Goal: Answer question/provide support: Share knowledge or assist other users

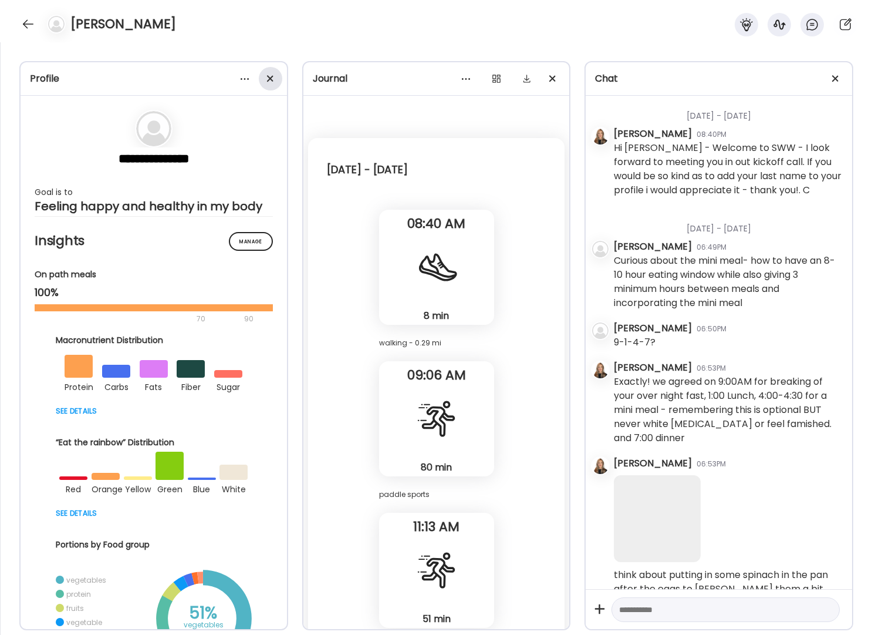
scroll to position [12151, 0]
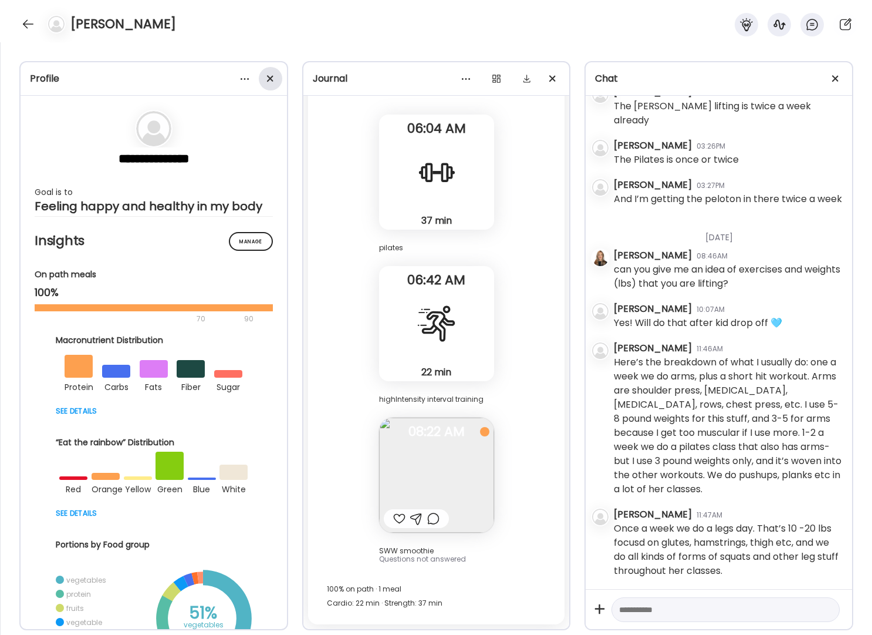
click at [269, 78] on span at bounding box center [270, 78] width 6 height 6
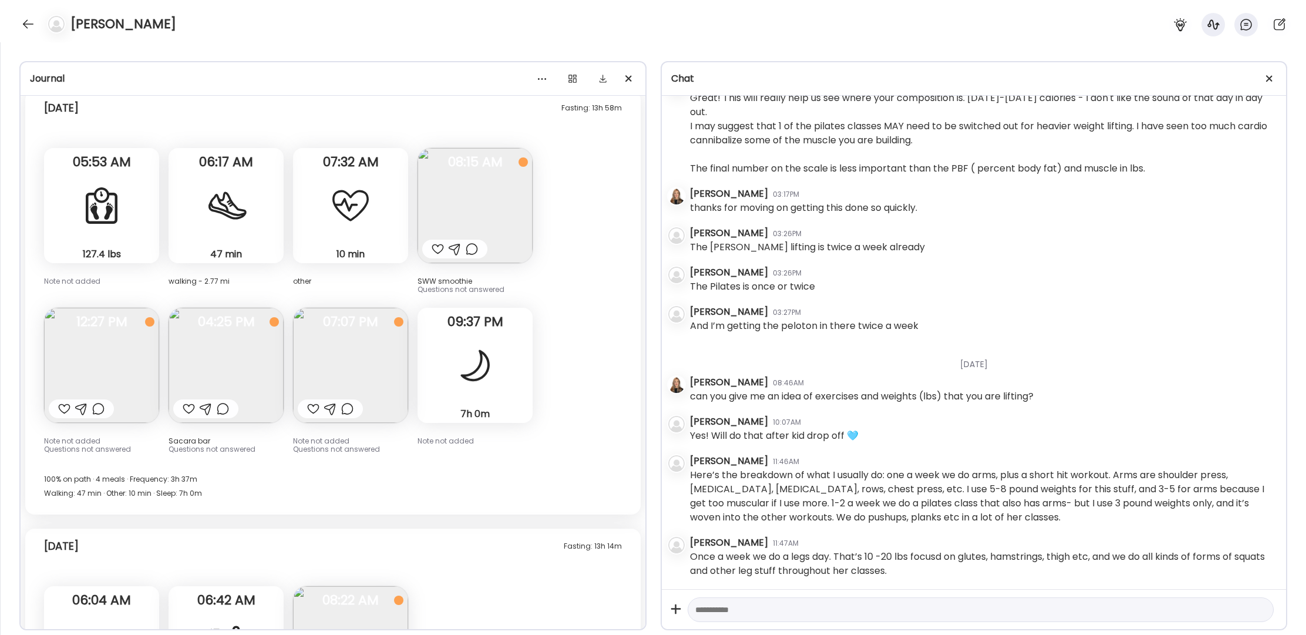
scroll to position [5847, 0]
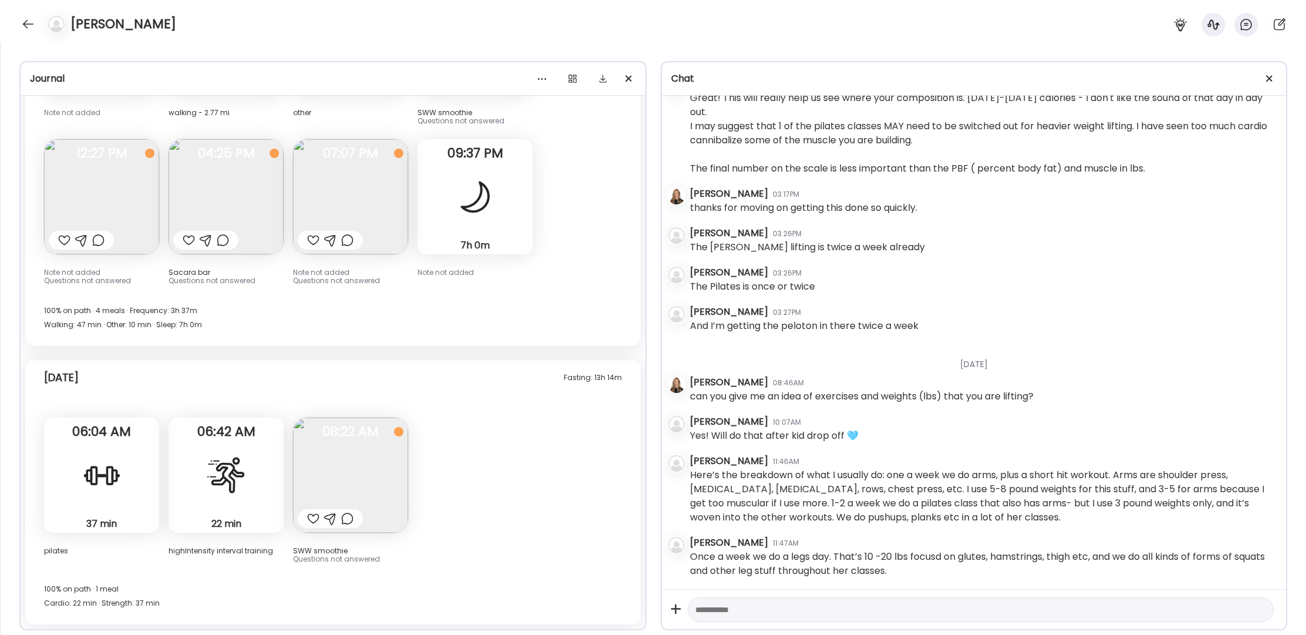
click at [313, 238] on div at bounding box center [313, 240] width 12 height 14
click at [66, 241] on div at bounding box center [64, 240] width 12 height 14
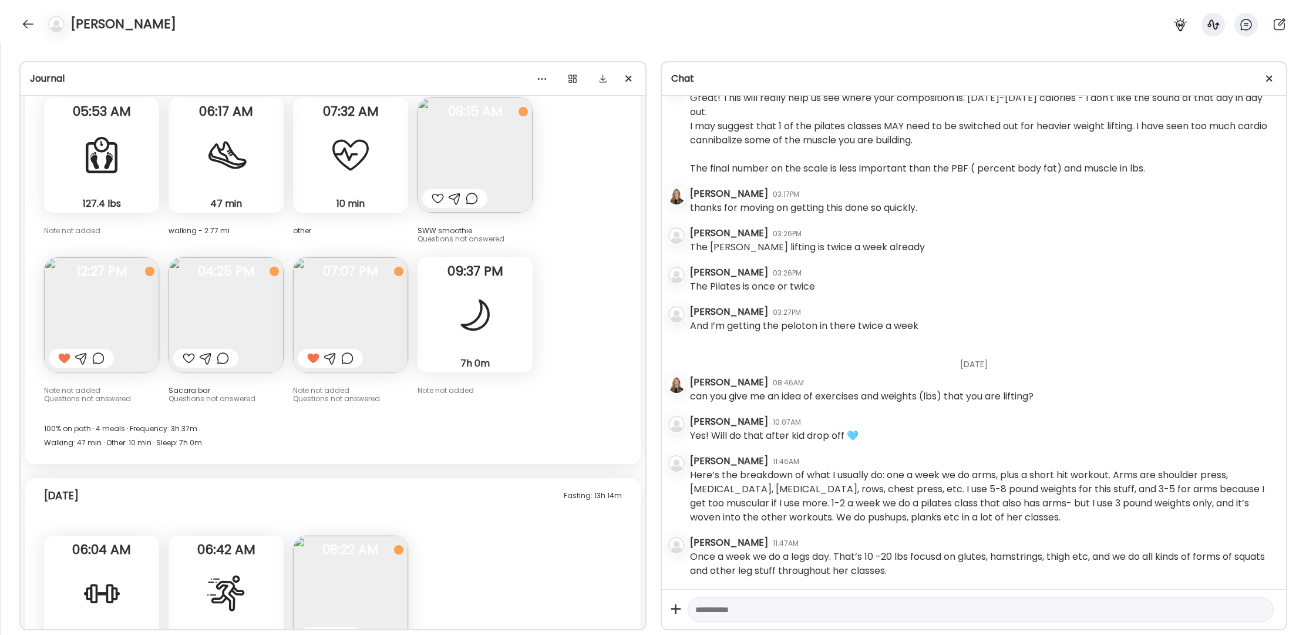
scroll to position [5685, 0]
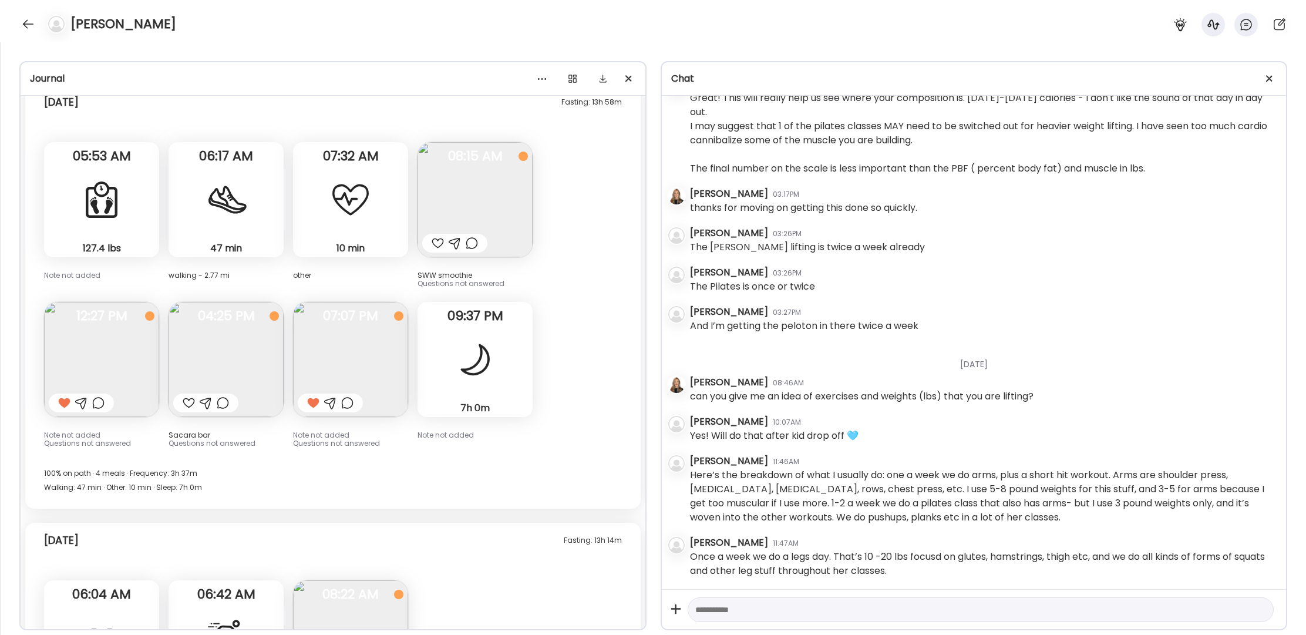
click at [441, 244] on div at bounding box center [437, 243] width 12 height 14
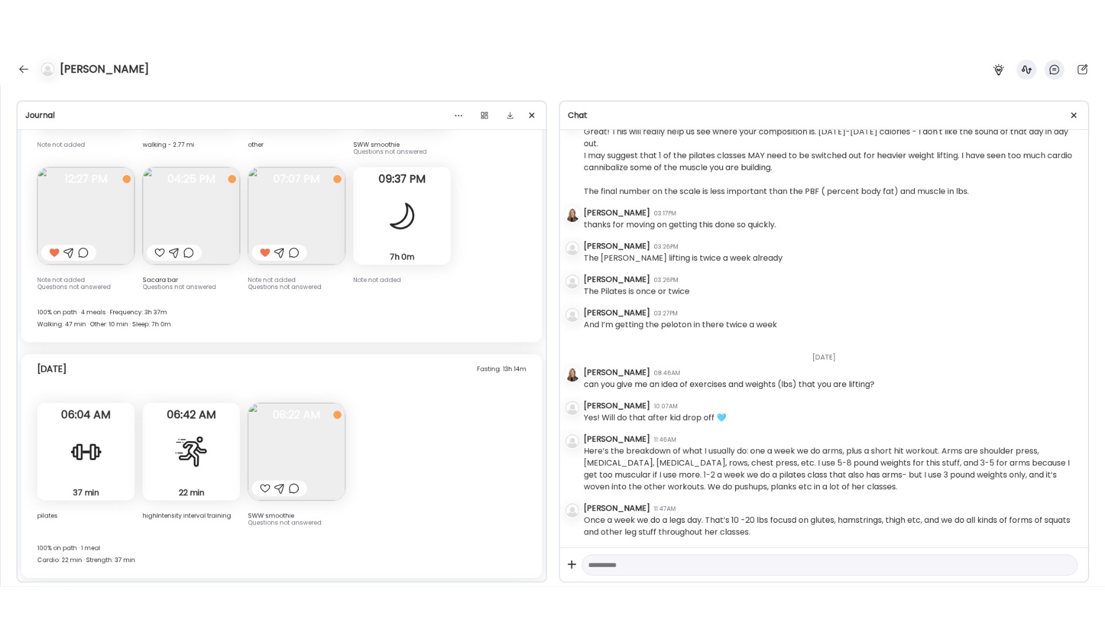
scroll to position [5847, 0]
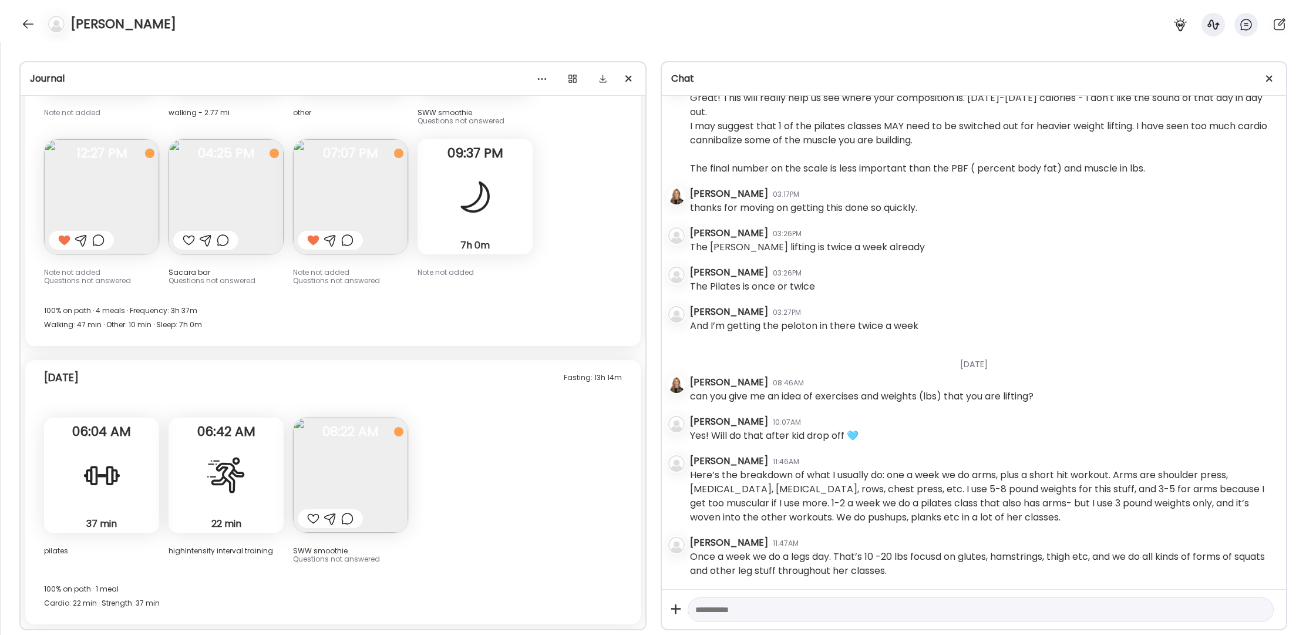
click at [308, 518] on div at bounding box center [313, 518] width 12 height 14
click at [26, 23] on div at bounding box center [28, 24] width 19 height 19
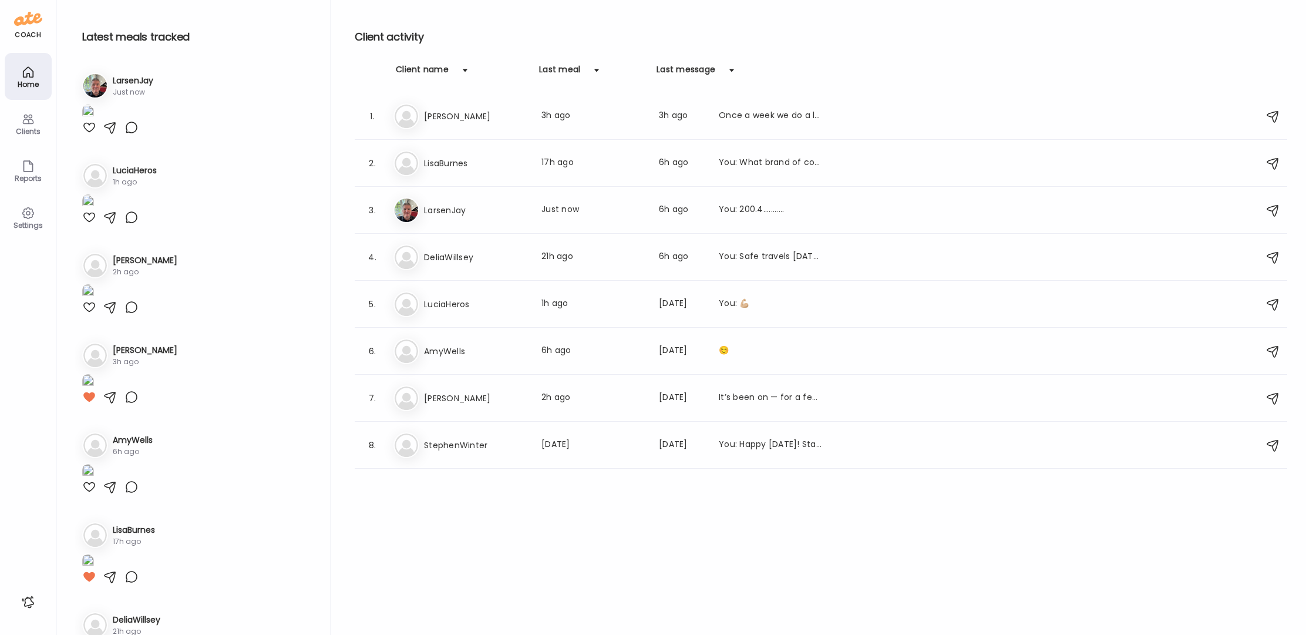
click at [94, 120] on img at bounding box center [88, 112] width 12 height 16
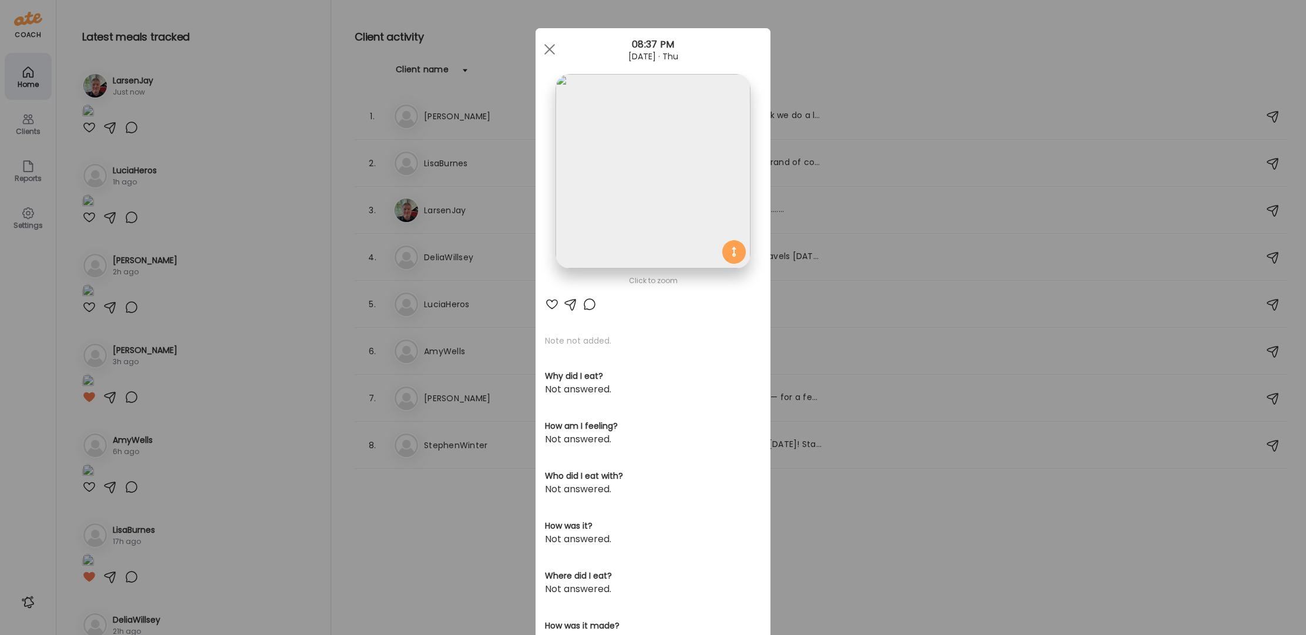
click at [646, 138] on img at bounding box center [652, 171] width 194 height 194
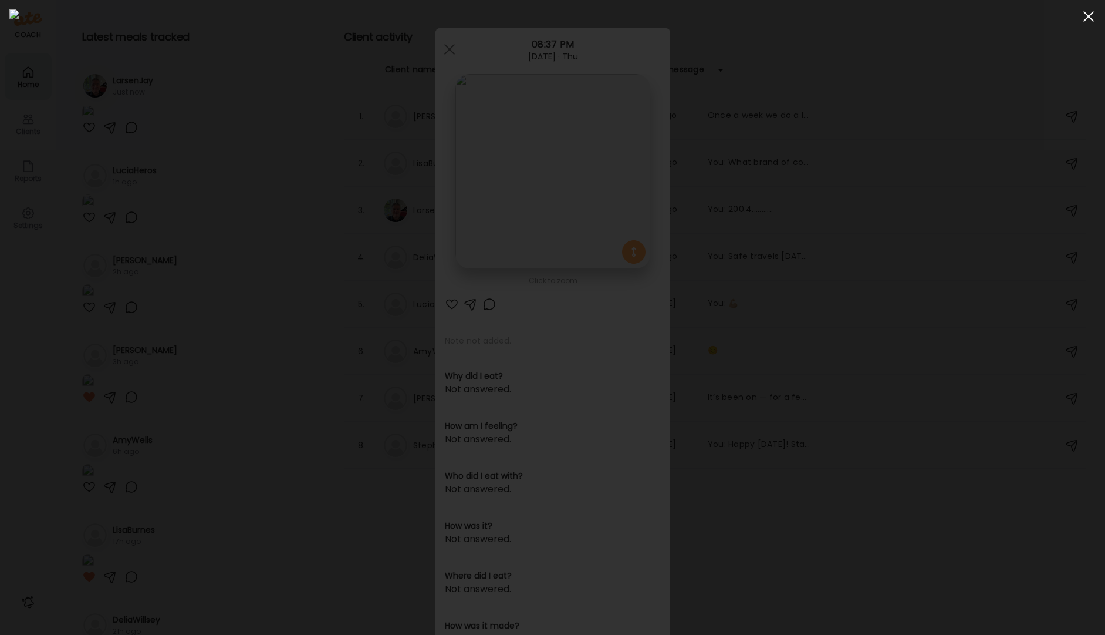
click at [872, 15] on div at bounding box center [1088, 16] width 23 height 23
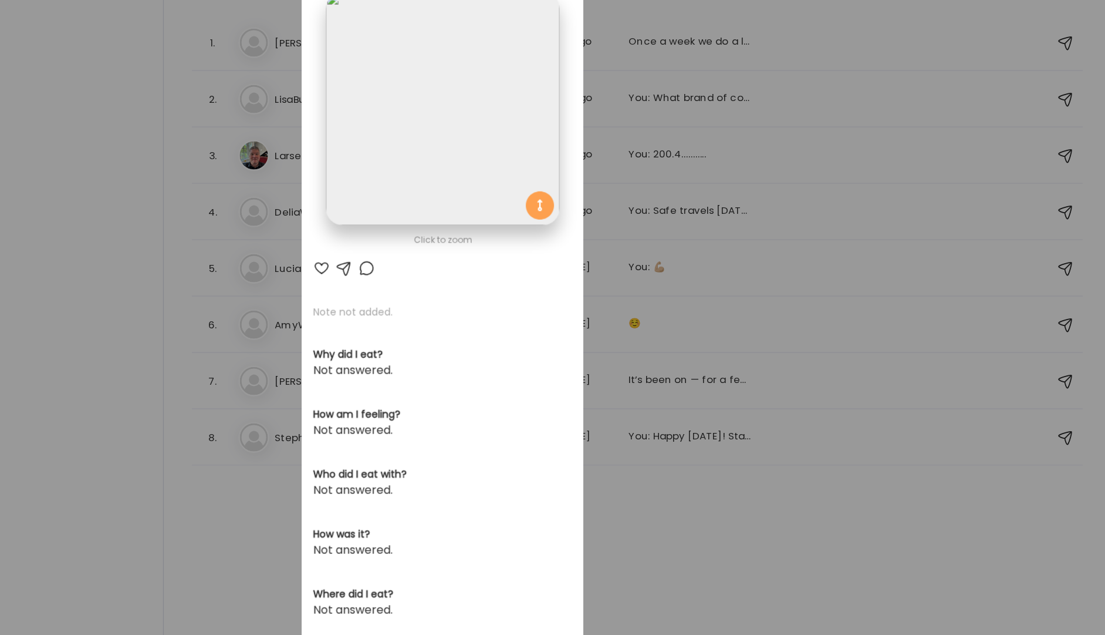
click at [468, 311] on div "Click to zoom AteMate AI Note not added. Why did I eat? Not answered. How am I …" at bounding box center [553, 373] width 235 height 691
click at [466, 304] on div at bounding box center [471, 304] width 14 height 14
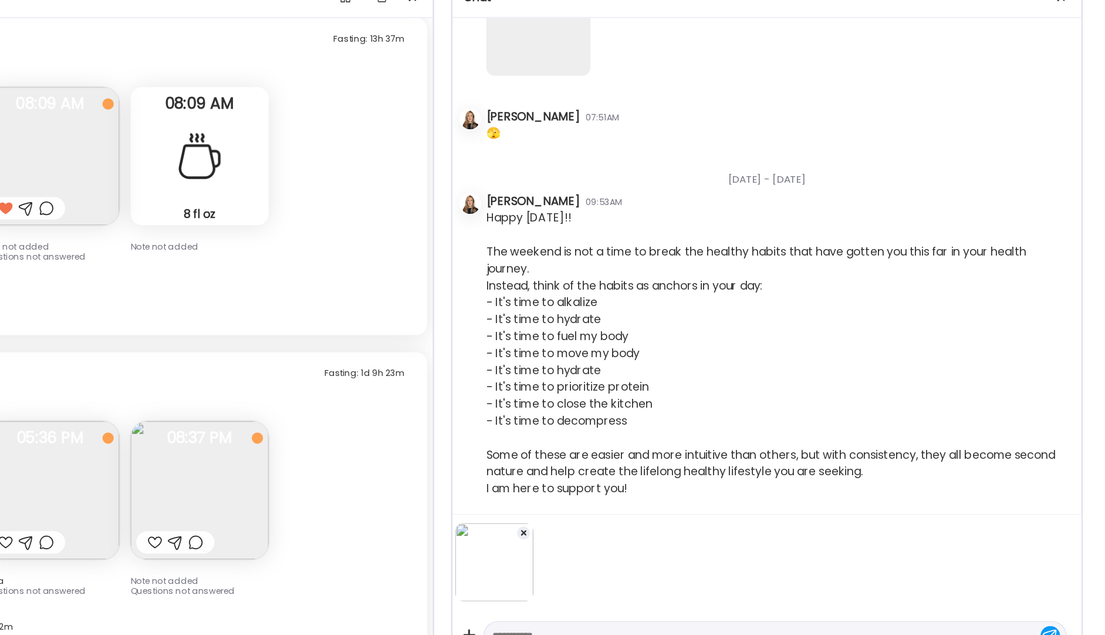
scroll to position [7372, 0]
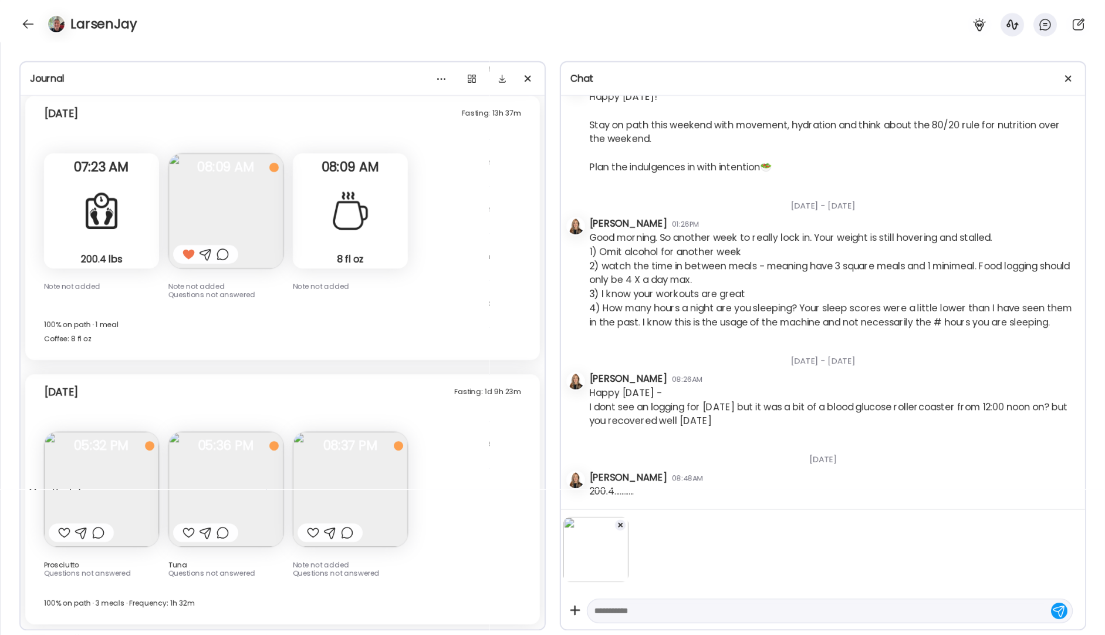
click at [637, 609] on textarea at bounding box center [820, 610] width 450 height 14
type textarea "**********"
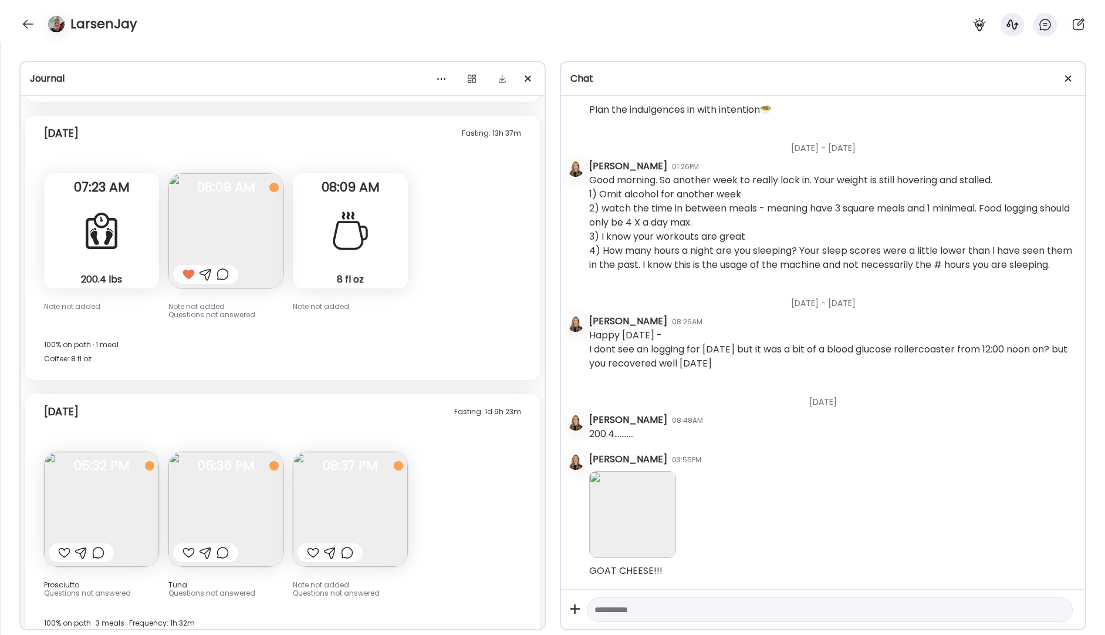
scroll to position [15559, 0]
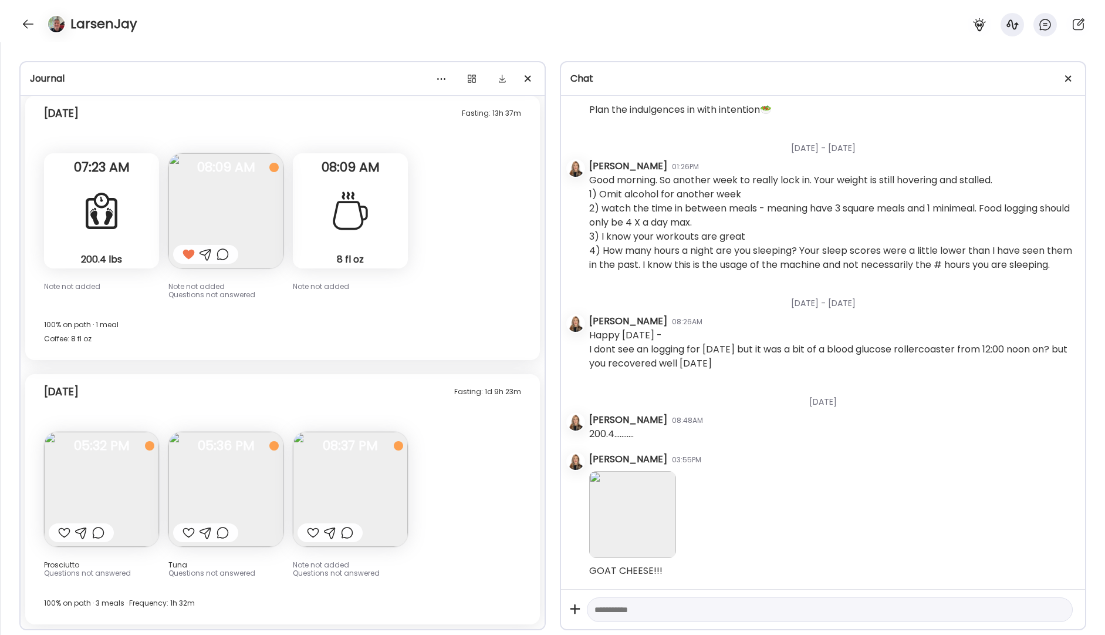
click at [187, 534] on div at bounding box center [189, 532] width 12 height 14
click at [106, 491] on img at bounding box center [101, 488] width 115 height 115
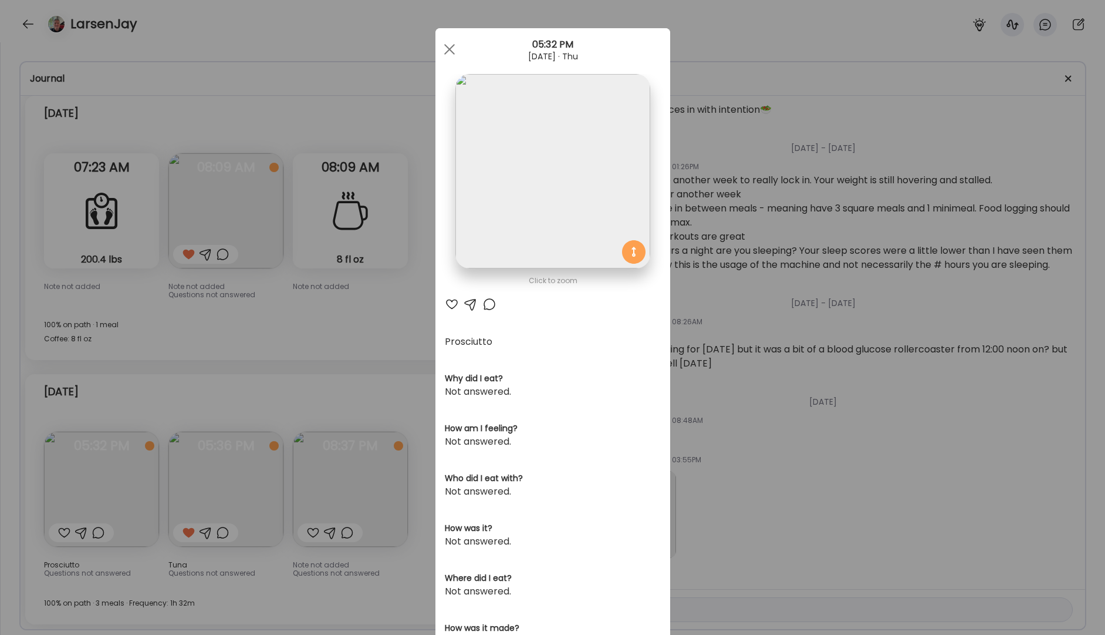
click at [450, 305] on div at bounding box center [452, 304] width 14 height 14
click at [441, 50] on div at bounding box center [449, 49] width 23 height 23
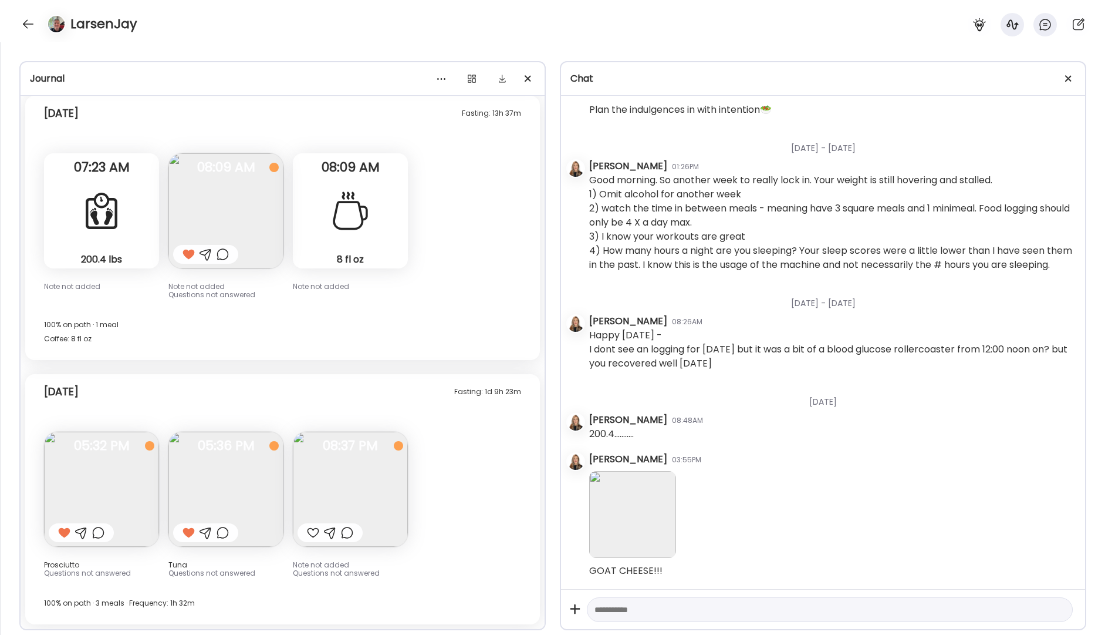
click at [350, 511] on img at bounding box center [350, 488] width 115 height 115
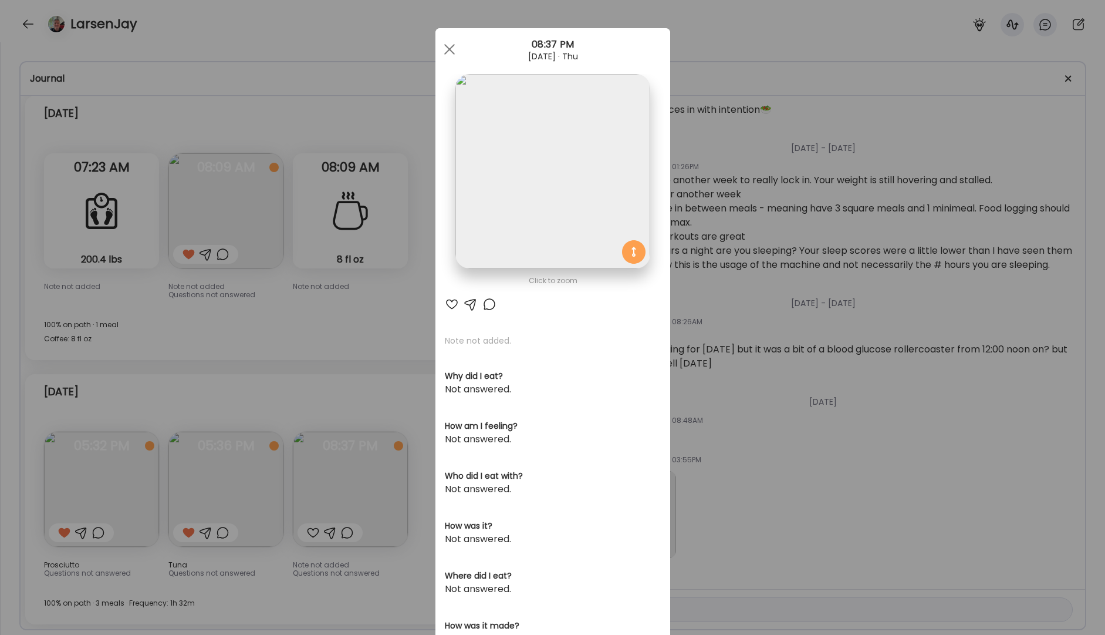
click at [449, 302] on div at bounding box center [452, 304] width 14 height 14
click at [445, 47] on div at bounding box center [449, 49] width 23 height 23
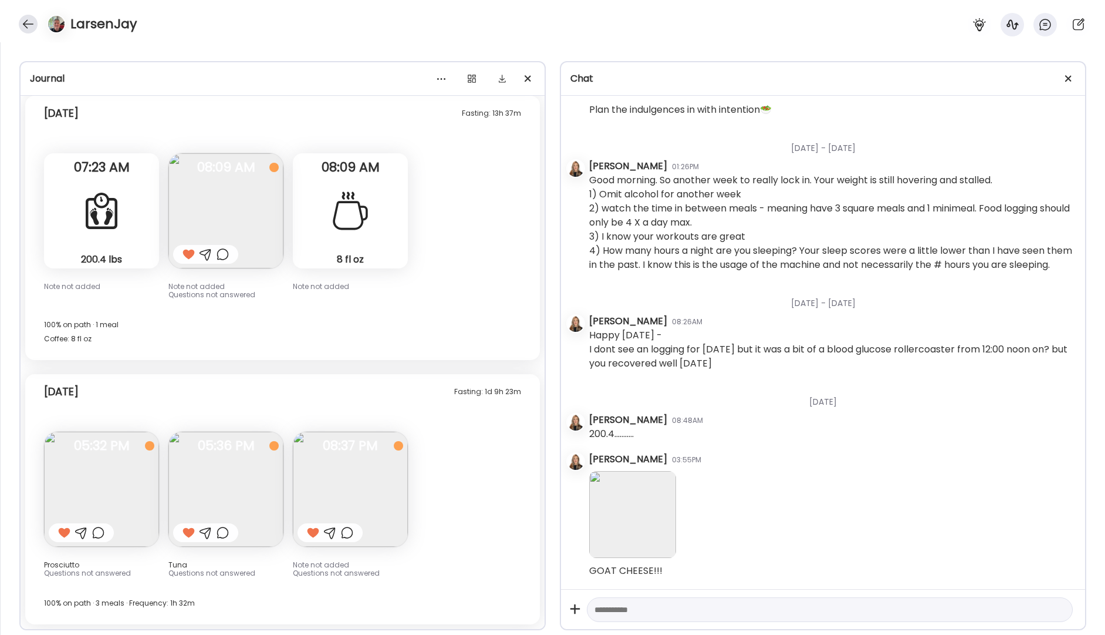
click at [27, 24] on div at bounding box center [28, 24] width 19 height 19
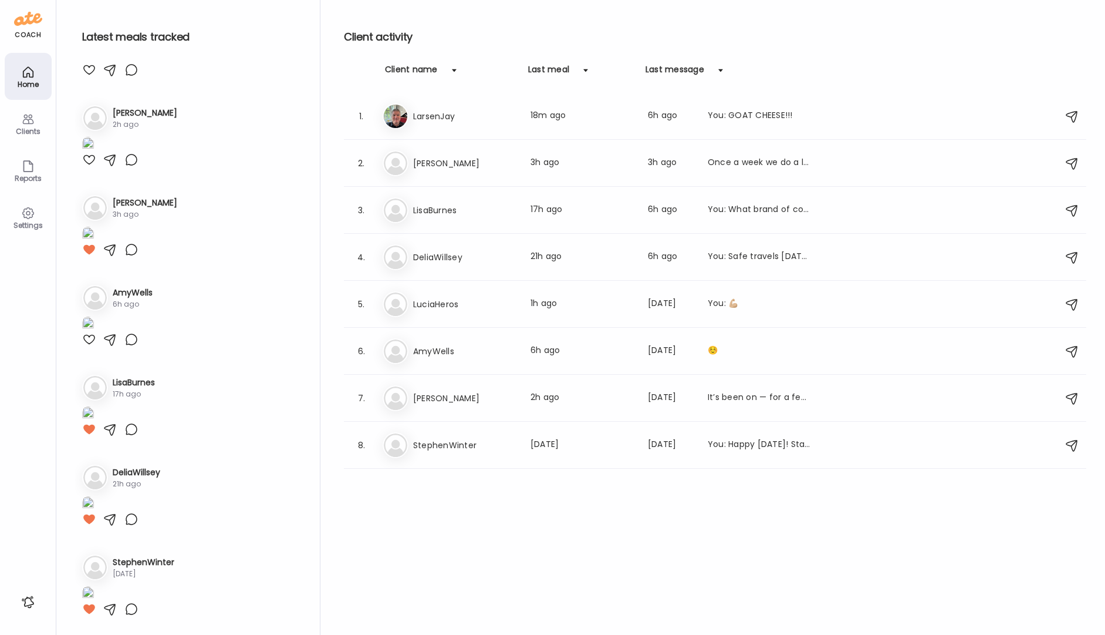
scroll to position [295, 0]
click at [94, 63] on img at bounding box center [88, 55] width 12 height 16
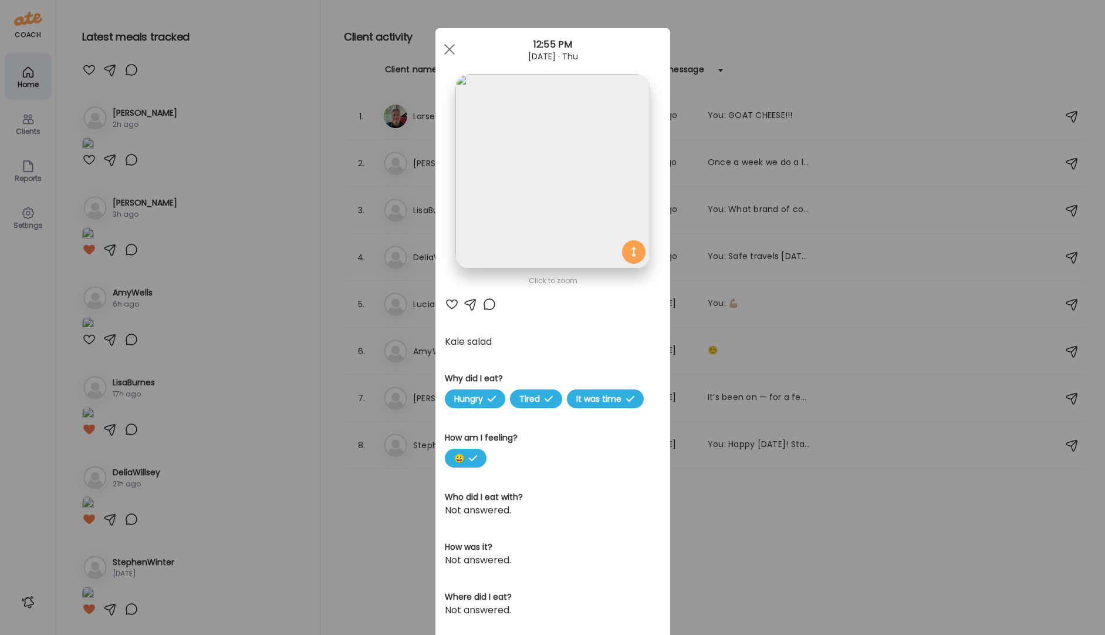
click at [560, 159] on img at bounding box center [553, 171] width 194 height 194
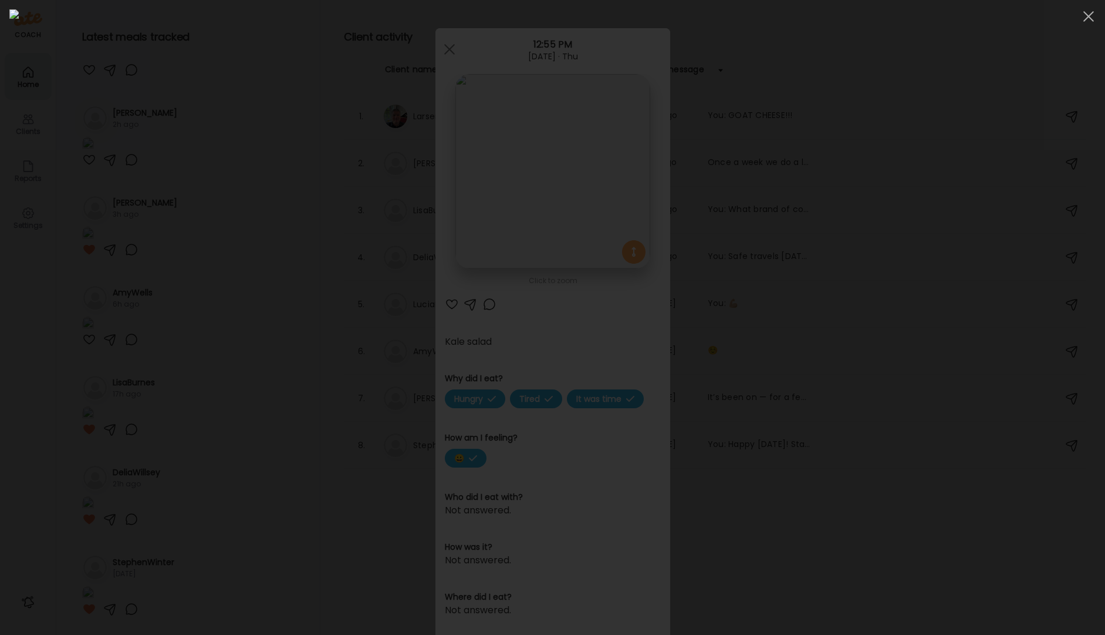
click at [872, 18] on div at bounding box center [1088, 16] width 23 height 23
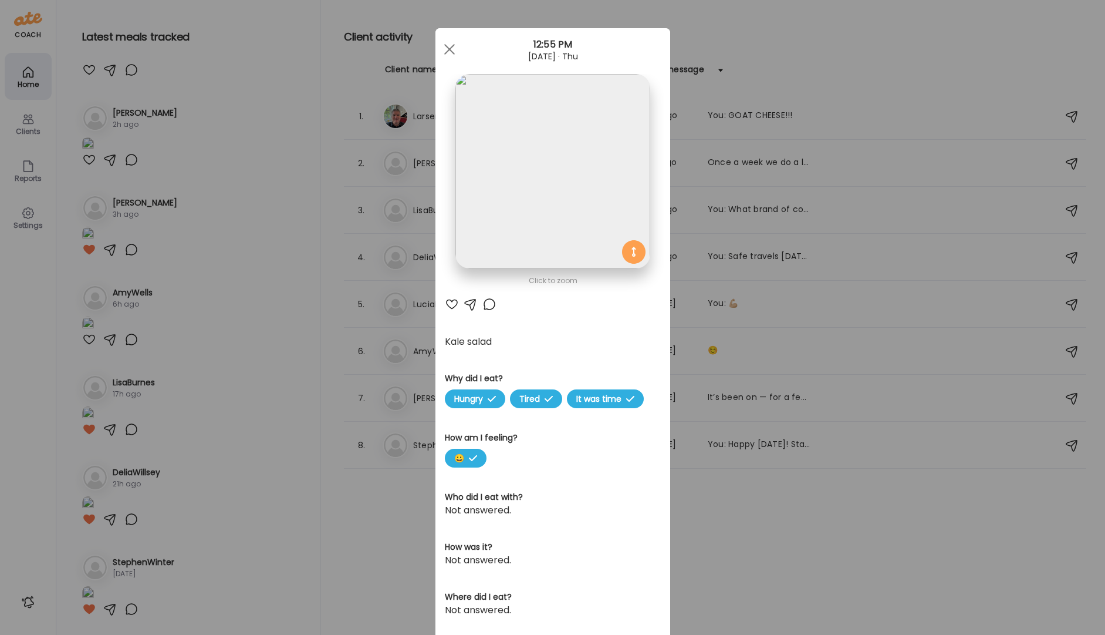
click at [11, 121] on div "Ate Coach Dashboard Wahoo! It’s official Take a moment to set up your Coach Pro…" at bounding box center [552, 317] width 1105 height 635
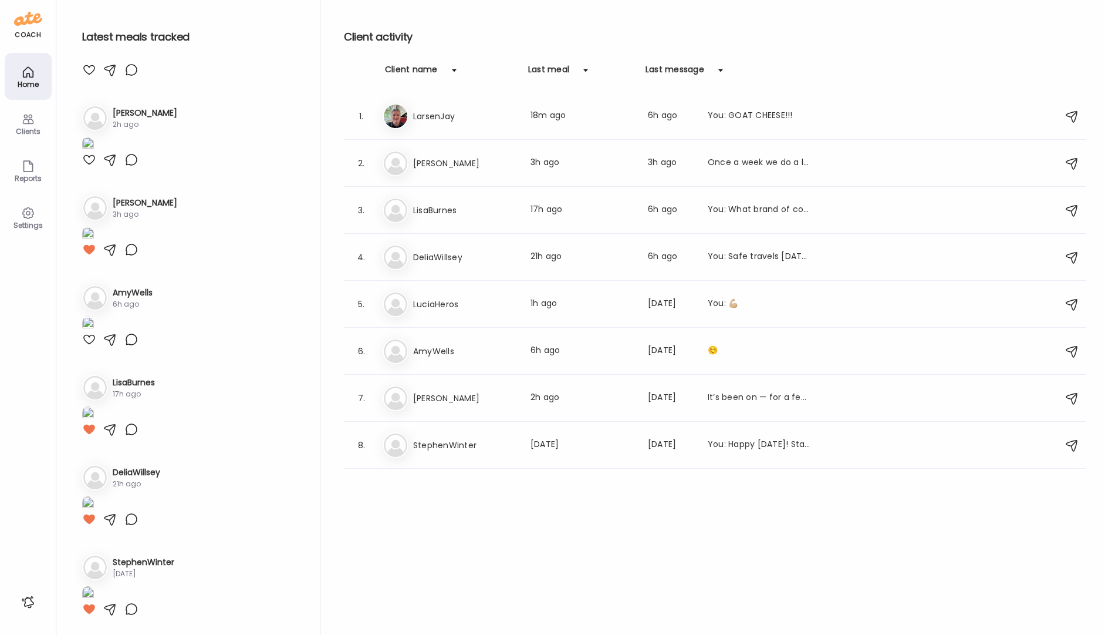
click at [11, 121] on div "Clients" at bounding box center [28, 123] width 47 height 47
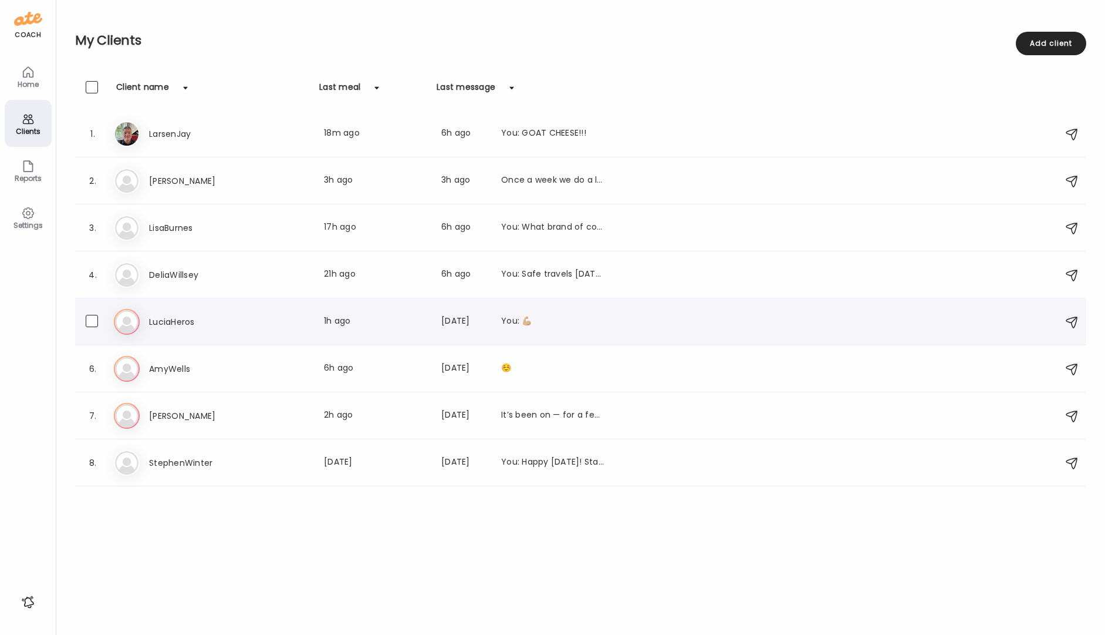
click at [159, 324] on h3 "LuciaHeros" at bounding box center [200, 322] width 103 height 14
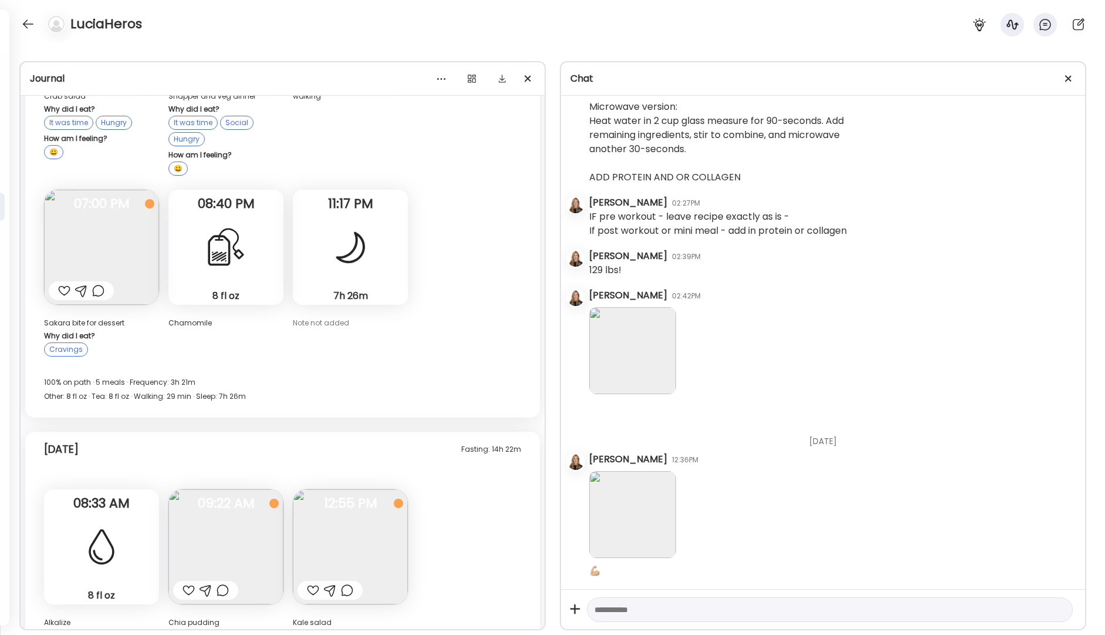
scroll to position [9360, 0]
click at [329, 583] on div at bounding box center [330, 590] width 12 height 14
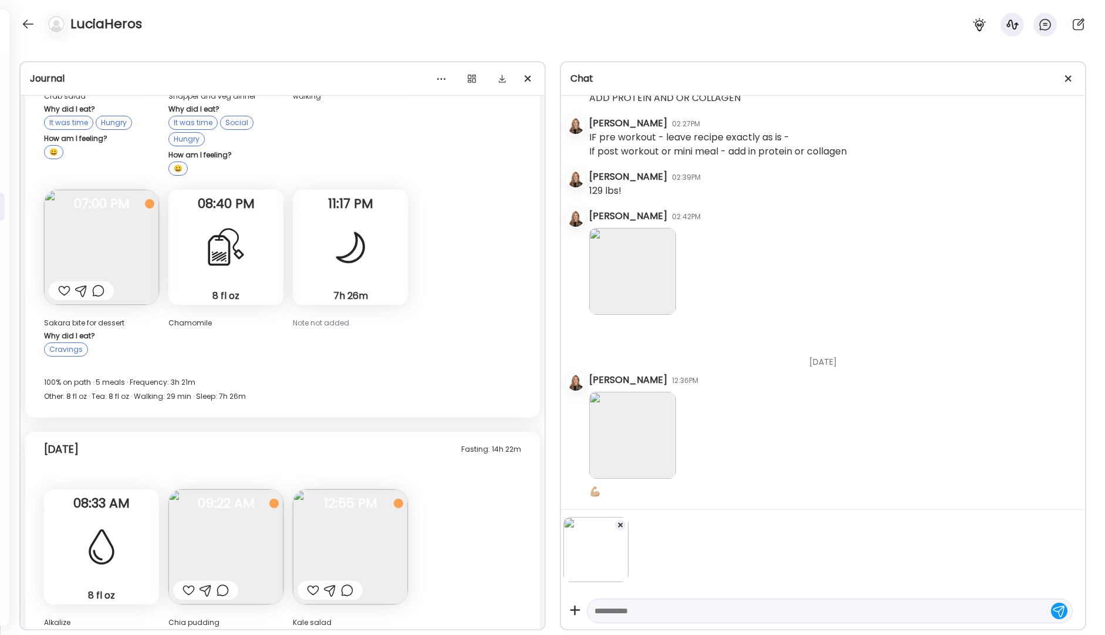
scroll to position [9434, 0]
click at [642, 612] on textarea at bounding box center [820, 610] width 450 height 14
type textarea "*********"
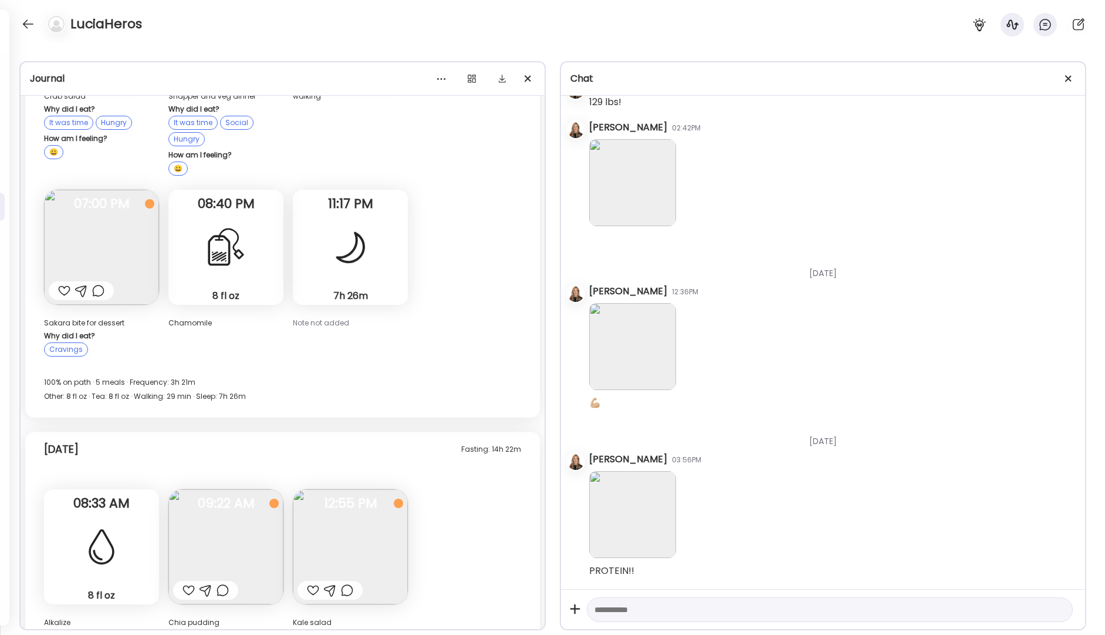
scroll to position [9527, 0]
click at [30, 25] on div at bounding box center [28, 24] width 19 height 19
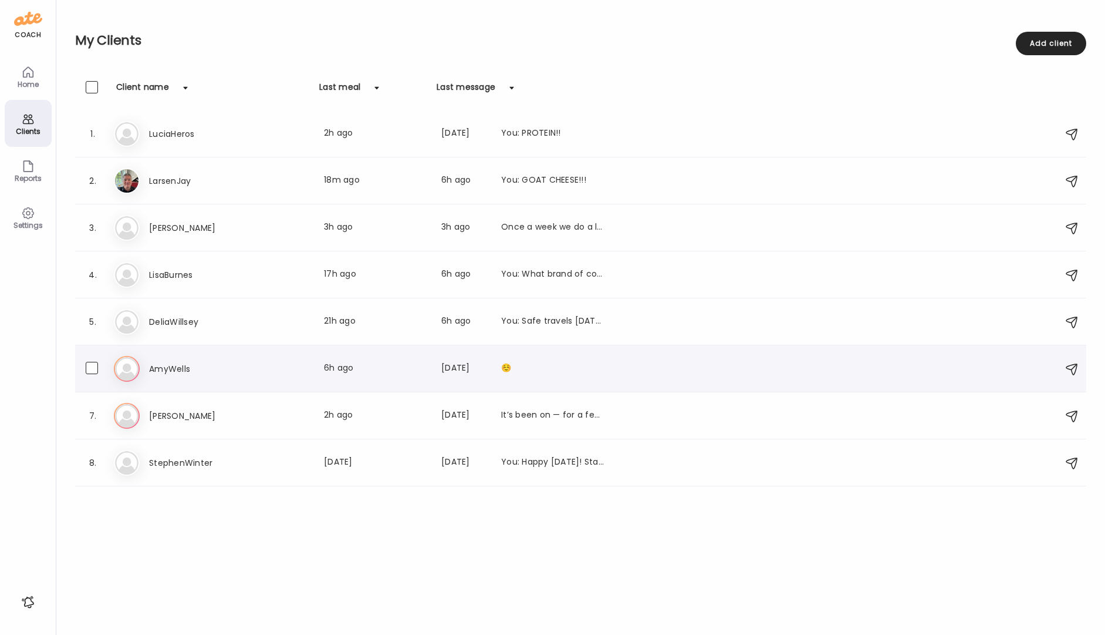
click at [176, 360] on div "Am AmyWells Last meal: 6h ago Last message: [DATE] ☺️" at bounding box center [583, 369] width 938 height 26
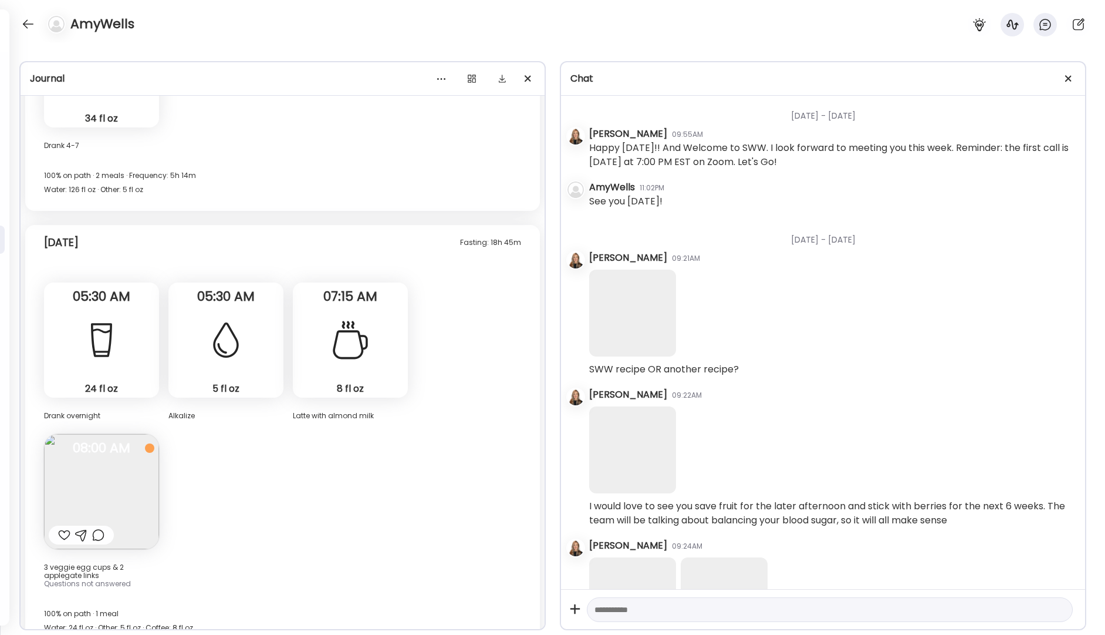
scroll to position [42333, 0]
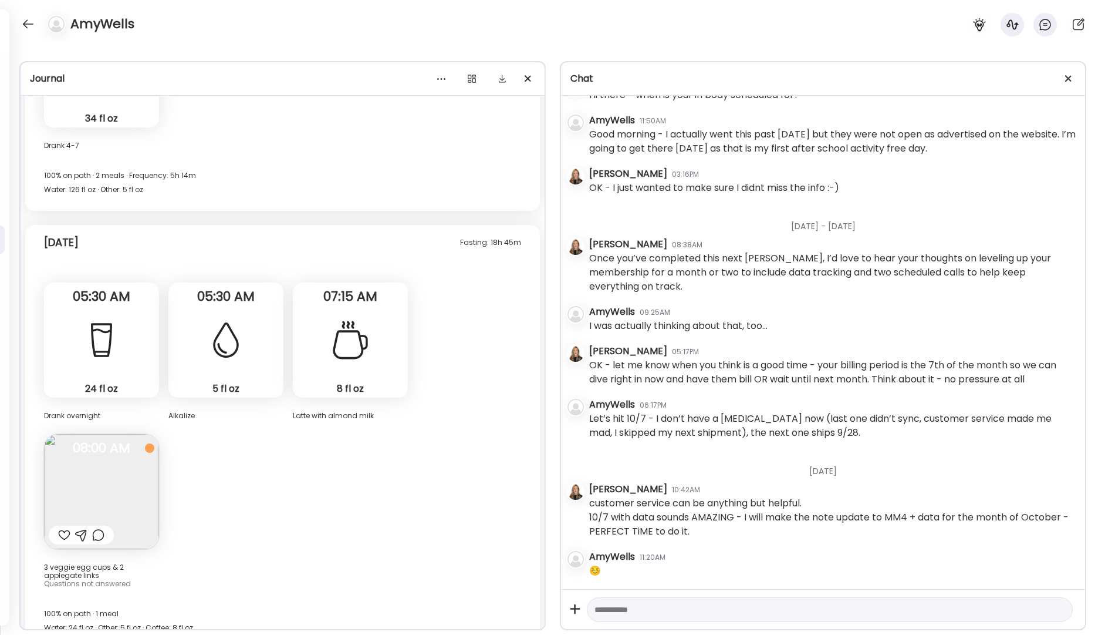
click at [65, 528] on div at bounding box center [64, 535] width 12 height 14
click at [22, 24] on div at bounding box center [28, 24] width 19 height 19
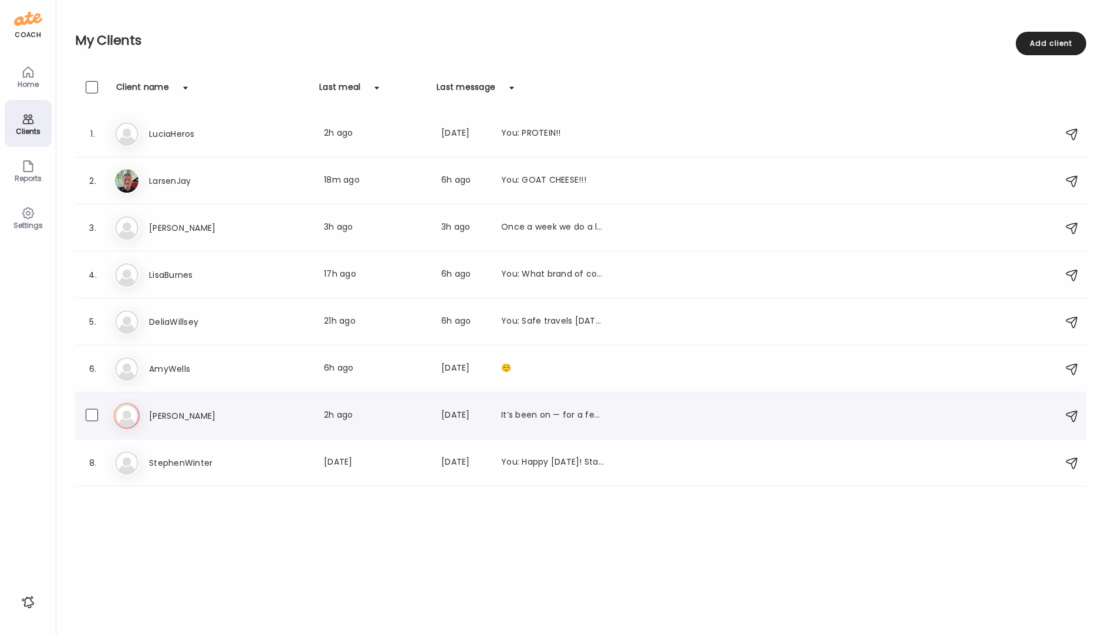
click at [159, 411] on h3 "[PERSON_NAME]" at bounding box center [200, 416] width 103 height 14
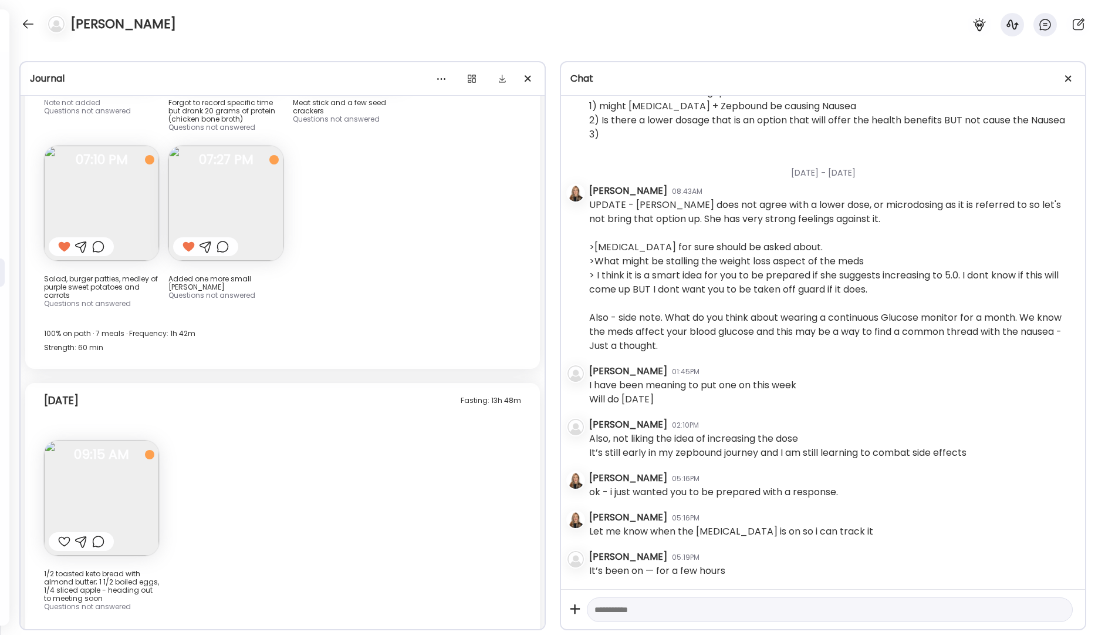
scroll to position [4755, 0]
click at [62, 534] on div at bounding box center [64, 541] width 12 height 14
